Goal: Complete application form

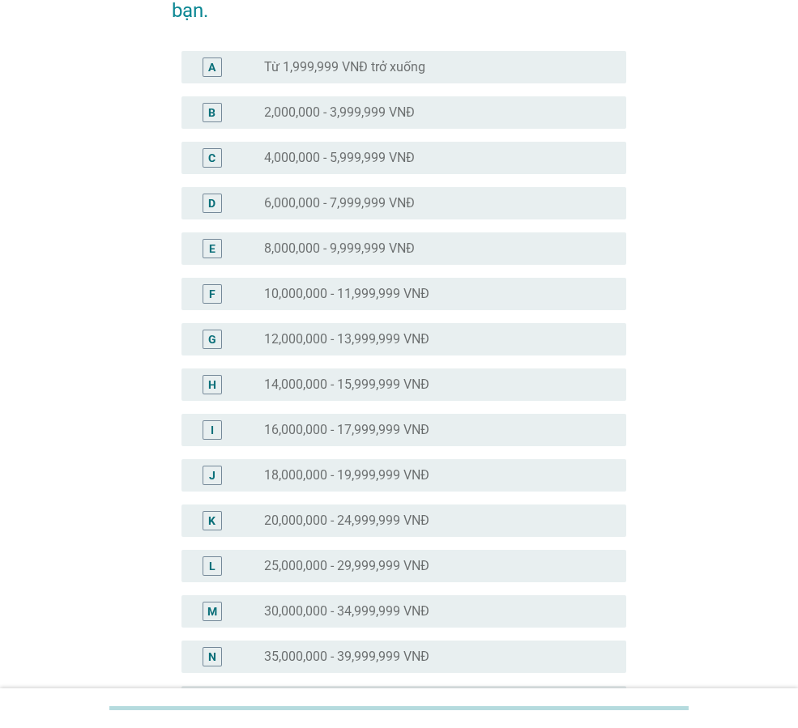
scroll to position [324, 0]
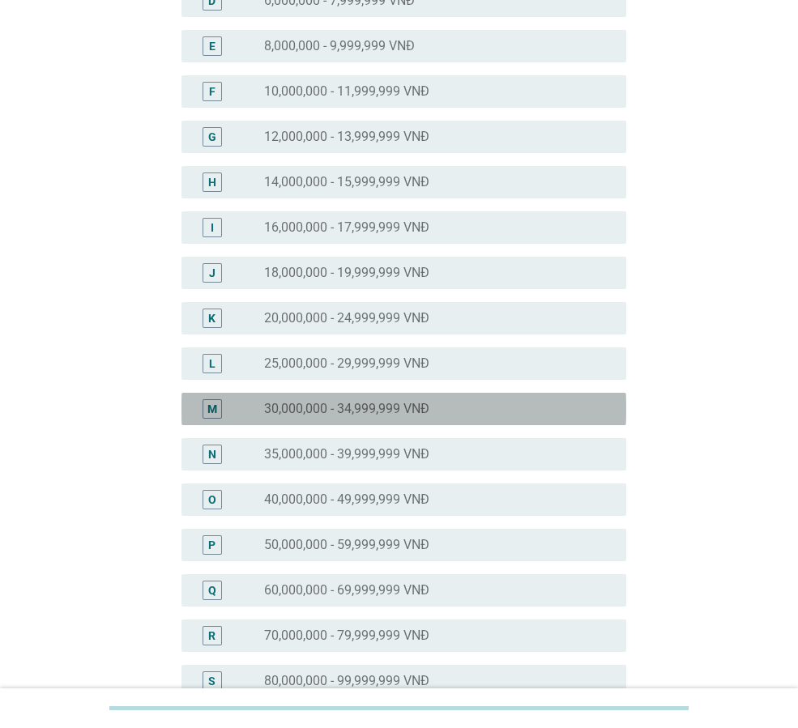
click at [337, 407] on label "30,000,000 - 34,999,999 VNĐ" at bounding box center [346, 409] width 165 height 16
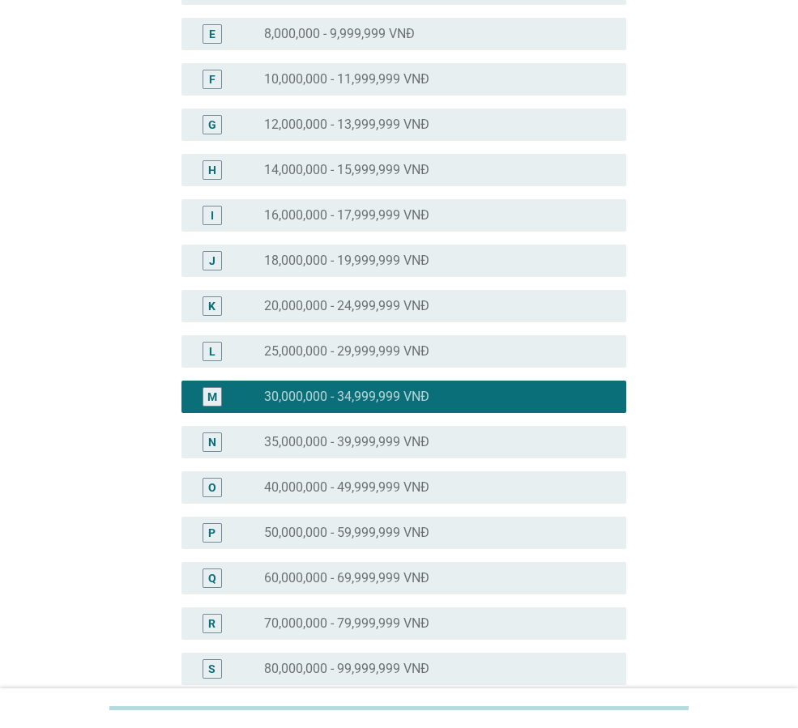
scroll to position [592, 0]
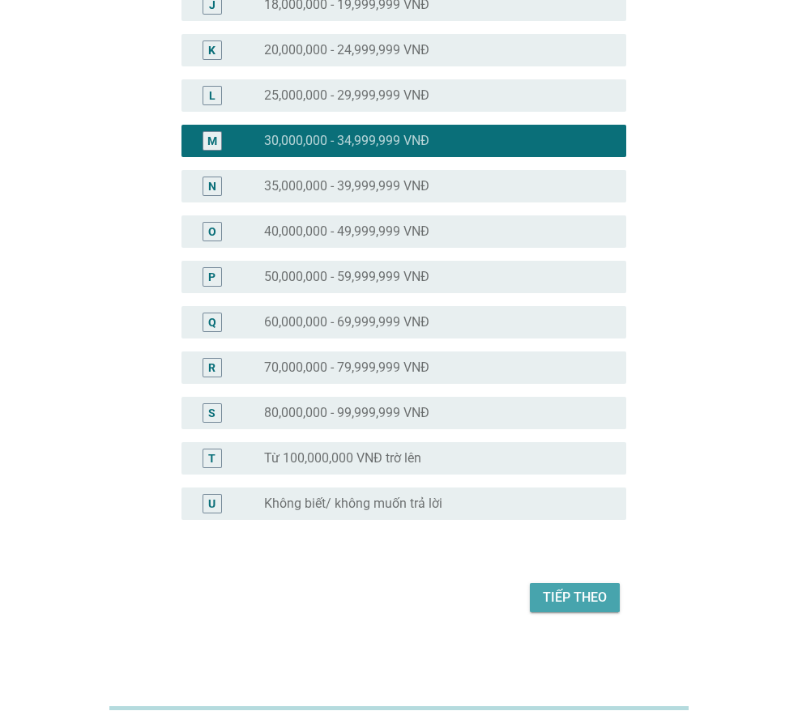
click at [551, 607] on div "Tiếp theo" at bounding box center [575, 597] width 64 height 19
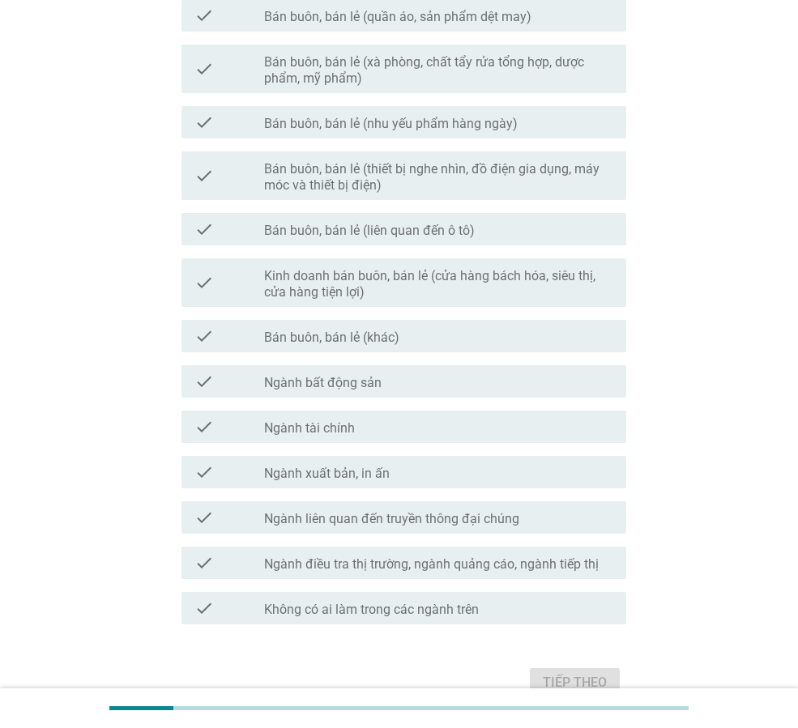
scroll to position [0, 0]
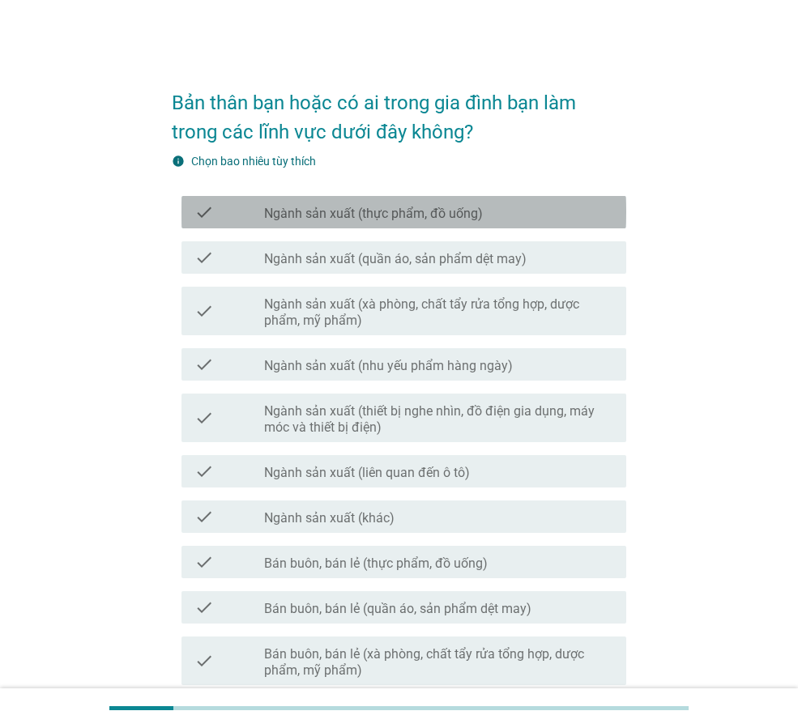
click at [399, 220] on label "Ngành sản xuất (thực phẩm, đồ uống)" at bounding box center [373, 214] width 219 height 16
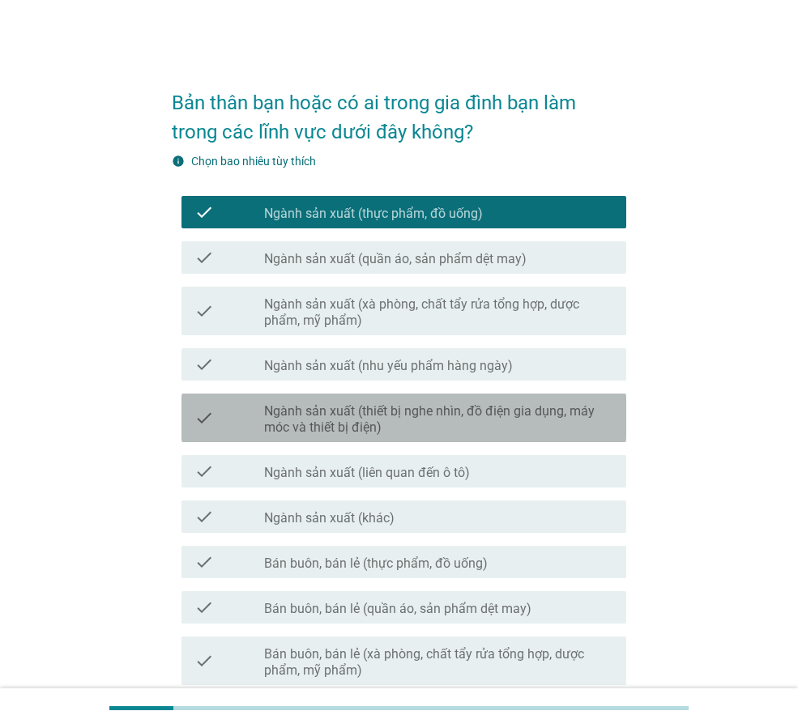
click at [409, 419] on label "Ngành sản xuất (thiết bị nghe nhìn, đồ điện gia dụng, máy móc và thiết bị điện)" at bounding box center [438, 419] width 349 height 32
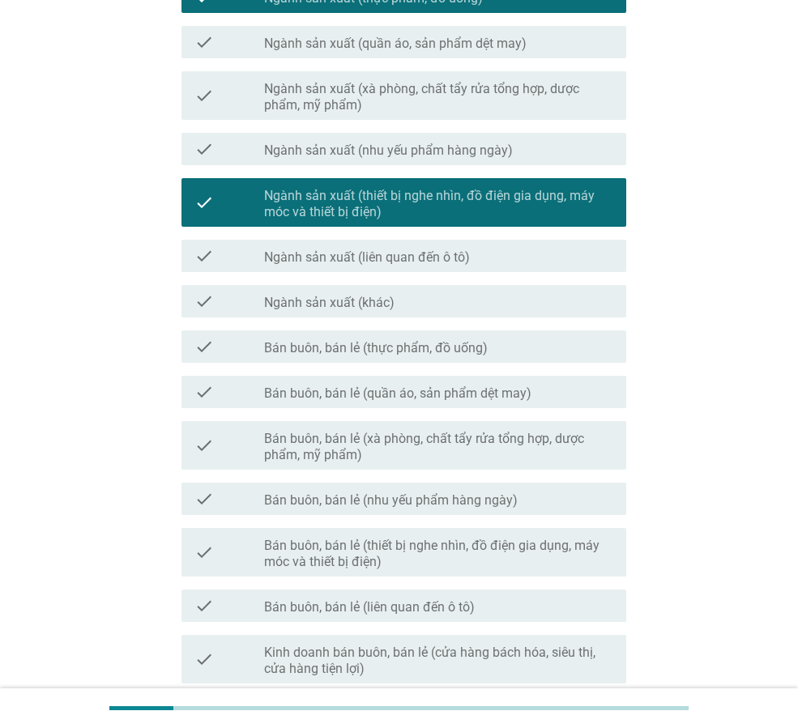
scroll to position [243, 0]
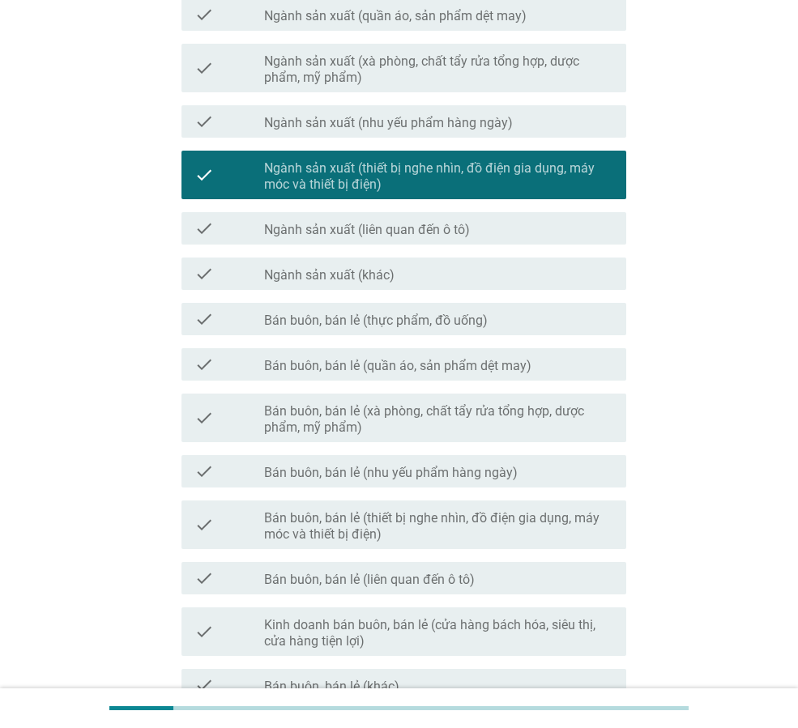
click at [415, 424] on label "Bán buôn, bán lẻ (xà phòng, chất tẩy rửa tổng hợp, dược phẩm, mỹ phẩm)" at bounding box center [438, 419] width 349 height 32
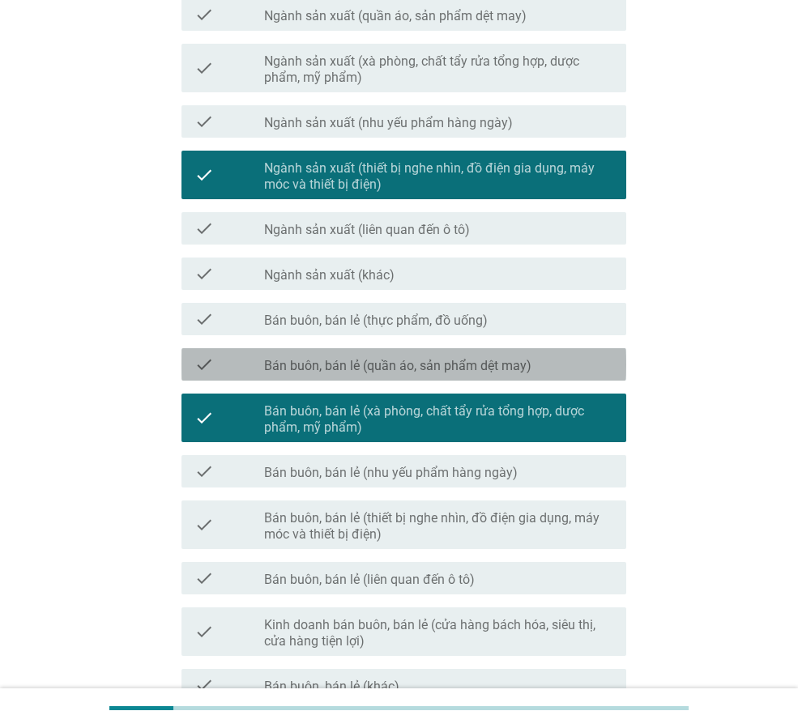
click at [420, 367] on label "Bán buôn, bán lẻ (quần áo, sản phẩm dệt may)" at bounding box center [397, 366] width 267 height 16
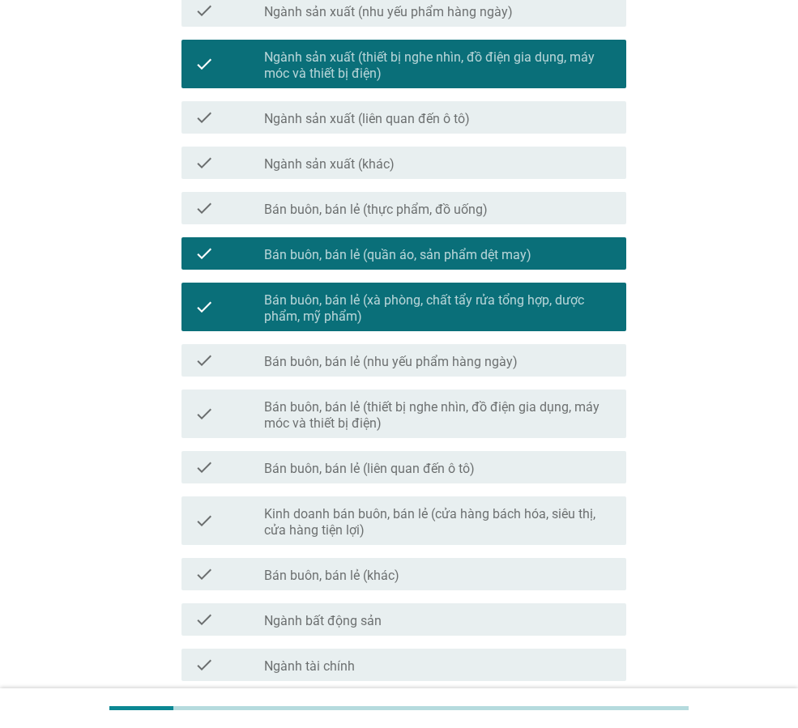
scroll to position [405, 0]
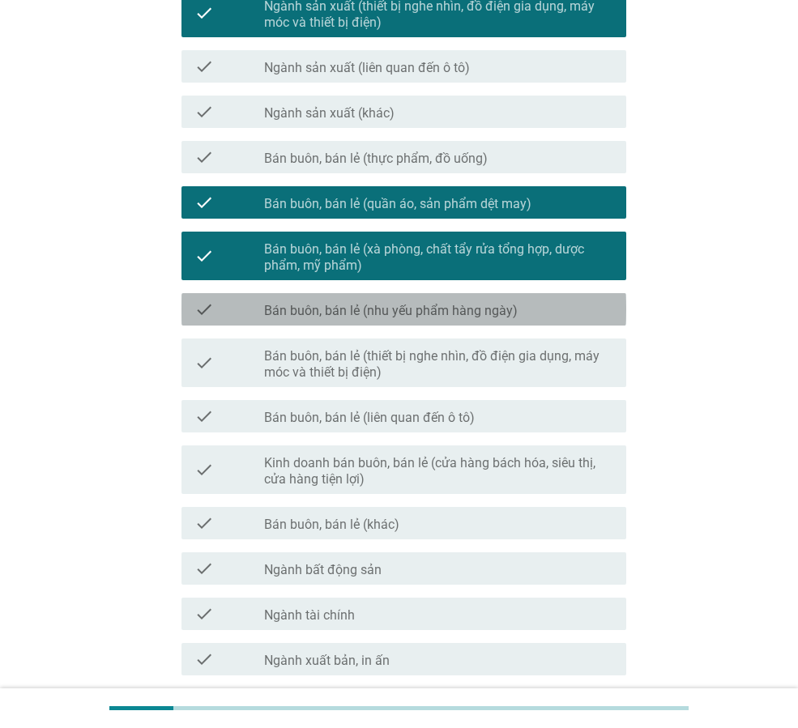
click at [406, 321] on div "check check_box_outline_blank Bán buôn, bán lẻ (nhu yếu phẩm hàng ngày)" at bounding box center [403, 309] width 445 height 32
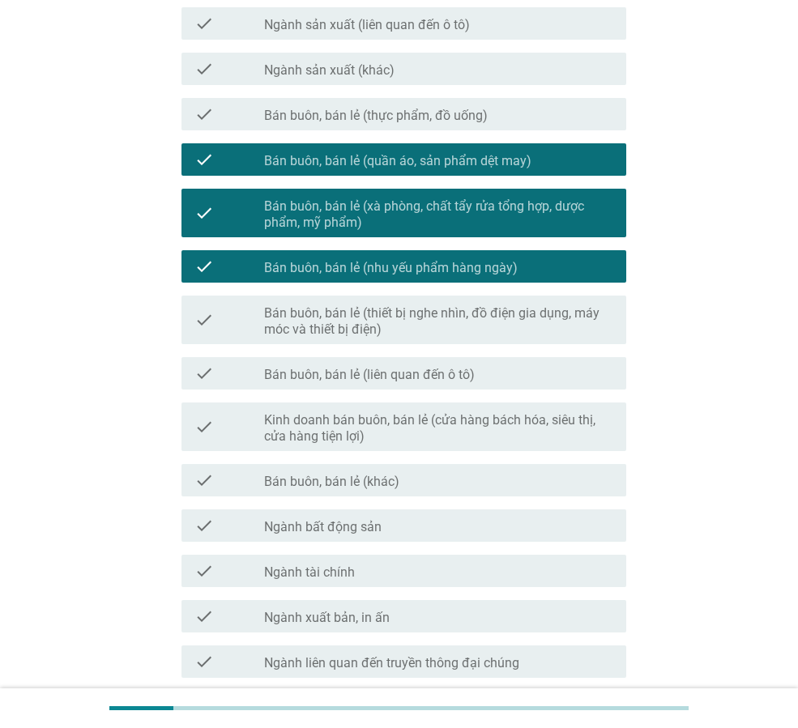
scroll to position [486, 0]
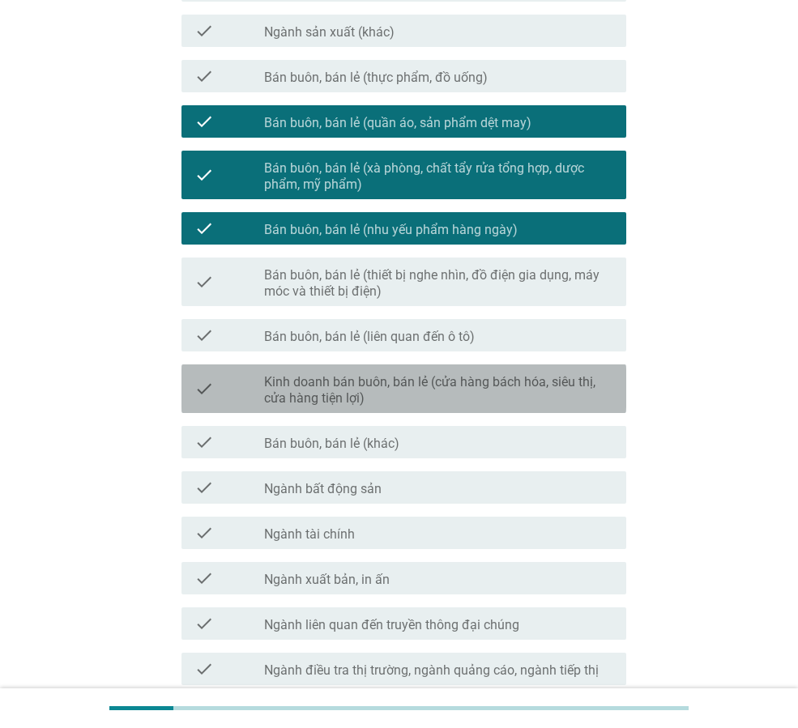
click at [402, 390] on label "Kinh doanh bán buôn, bán lẻ (cửa hàng bách hóa, siêu thị, cửa hàng tiện lợi)" at bounding box center [438, 390] width 349 height 32
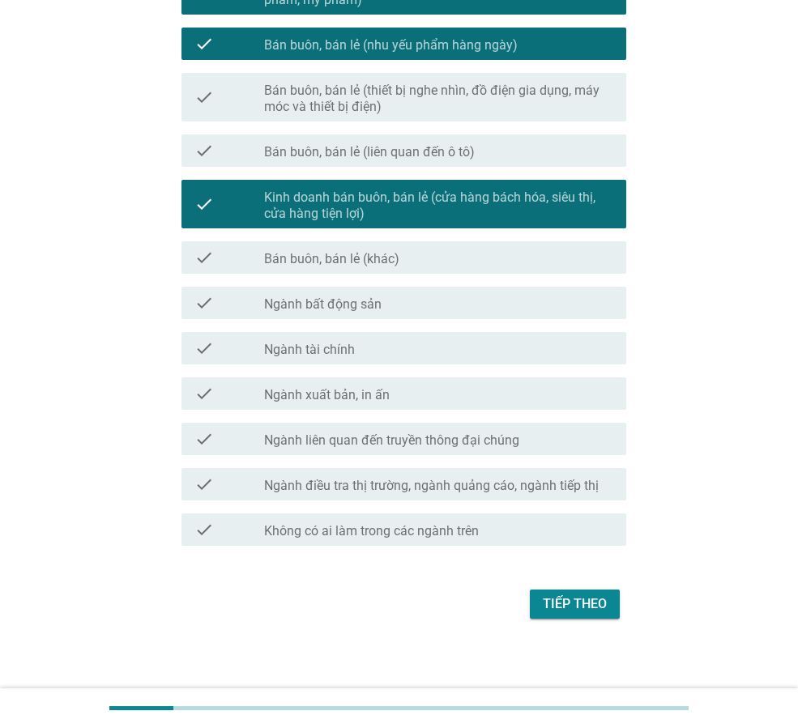
scroll to position [677, 0]
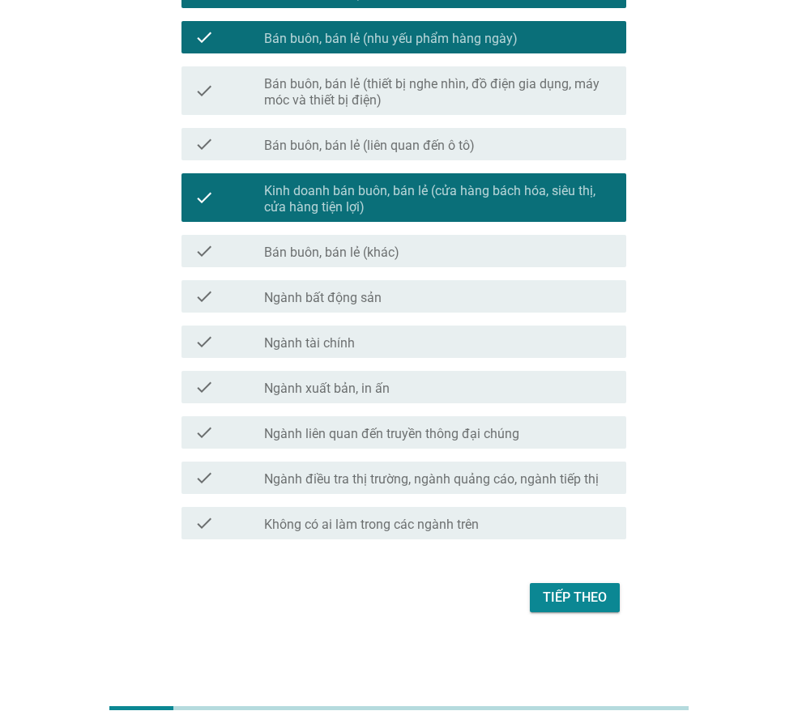
click at [407, 428] on label "Ngành liên quan đến truyền thông đại chúng" at bounding box center [391, 434] width 255 height 16
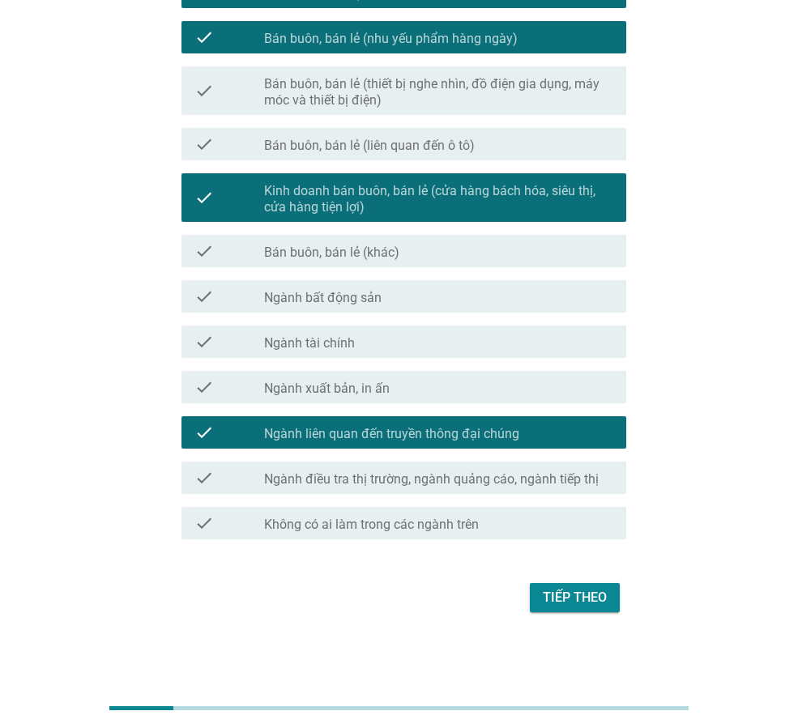
click at [586, 606] on div "Tiếp theo" at bounding box center [575, 597] width 64 height 19
